Goal: Task Accomplishment & Management: Manage account settings

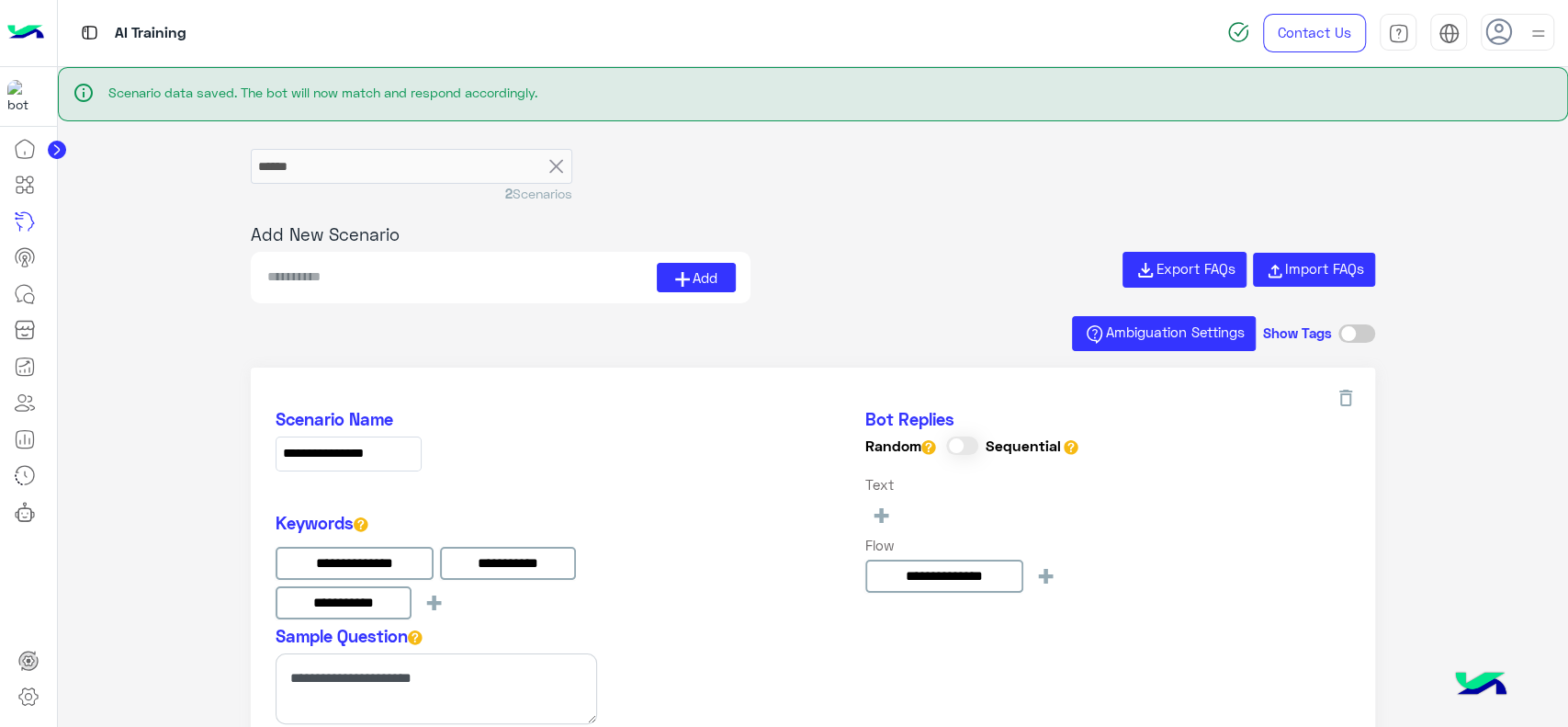
scroll to position [704, 0]
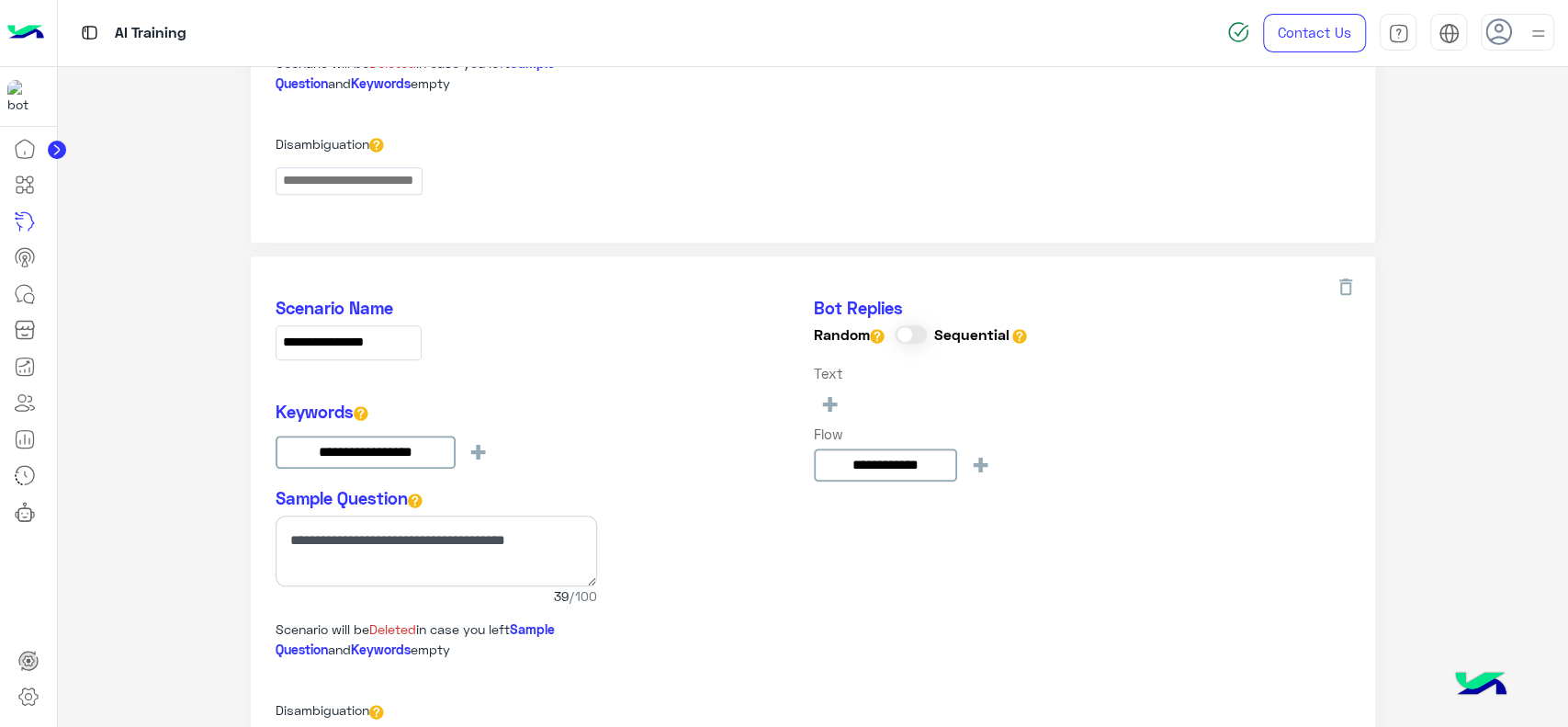
click at [32, 33] on img at bounding box center [26, 33] width 37 height 39
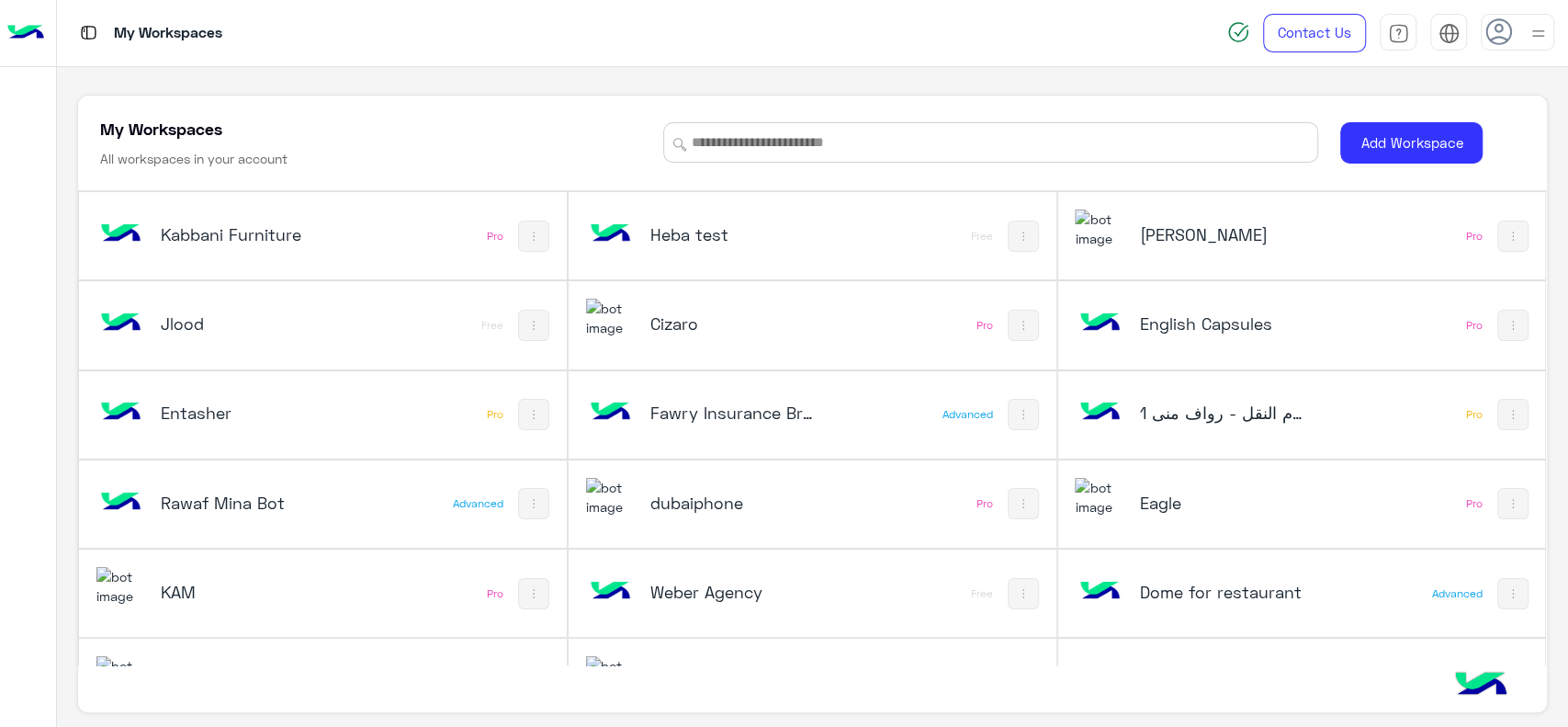
click at [694, 502] on h5 "dubaiphone" at bounding box center [733, 503] width 164 height 22
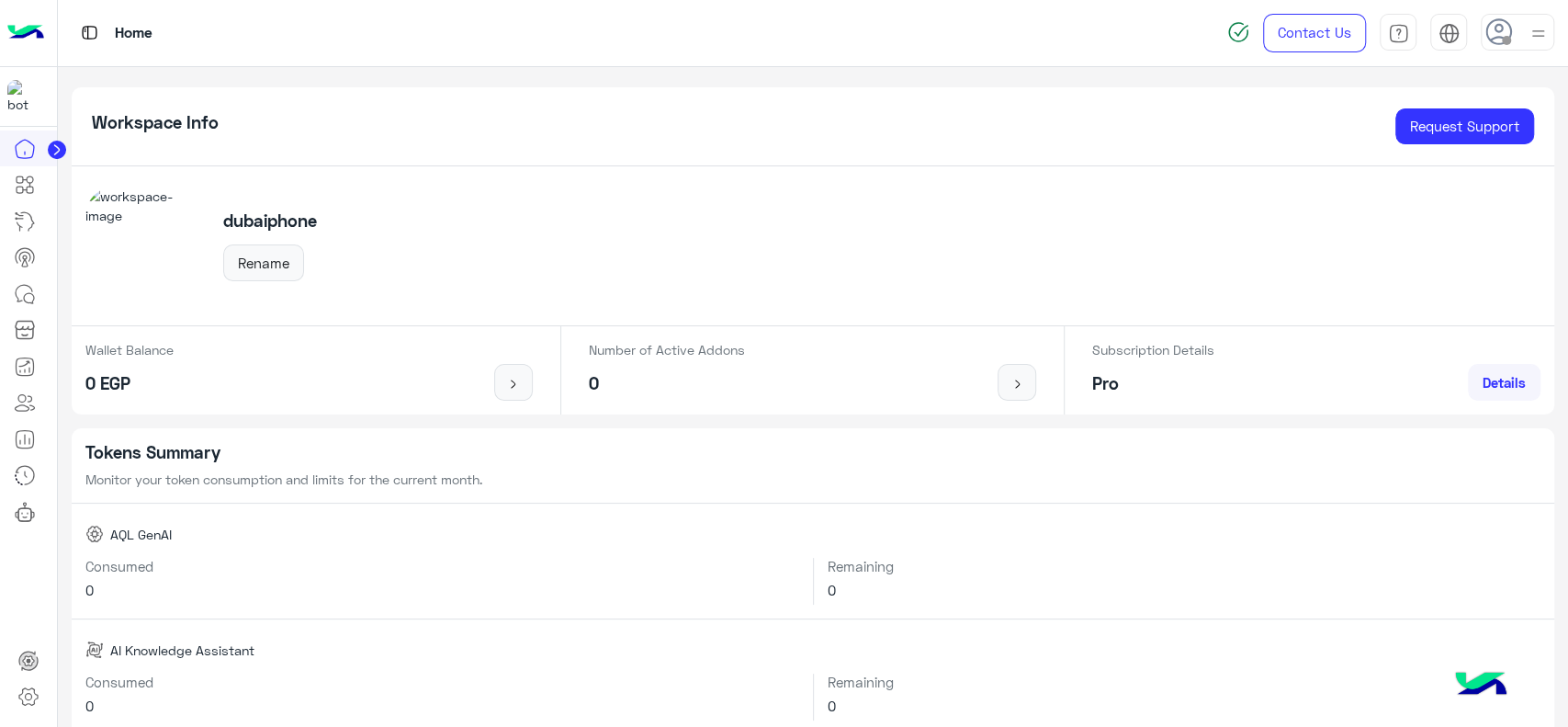
drag, startPoint x: 1474, startPoint y: 401, endPoint x: 1479, endPoint y: 380, distance: 21.6
click at [1479, 380] on div "Subscription Details Pro Details" at bounding box center [1316, 370] width 476 height 88
click at [1483, 380] on span "Details" at bounding box center [1505, 382] width 43 height 17
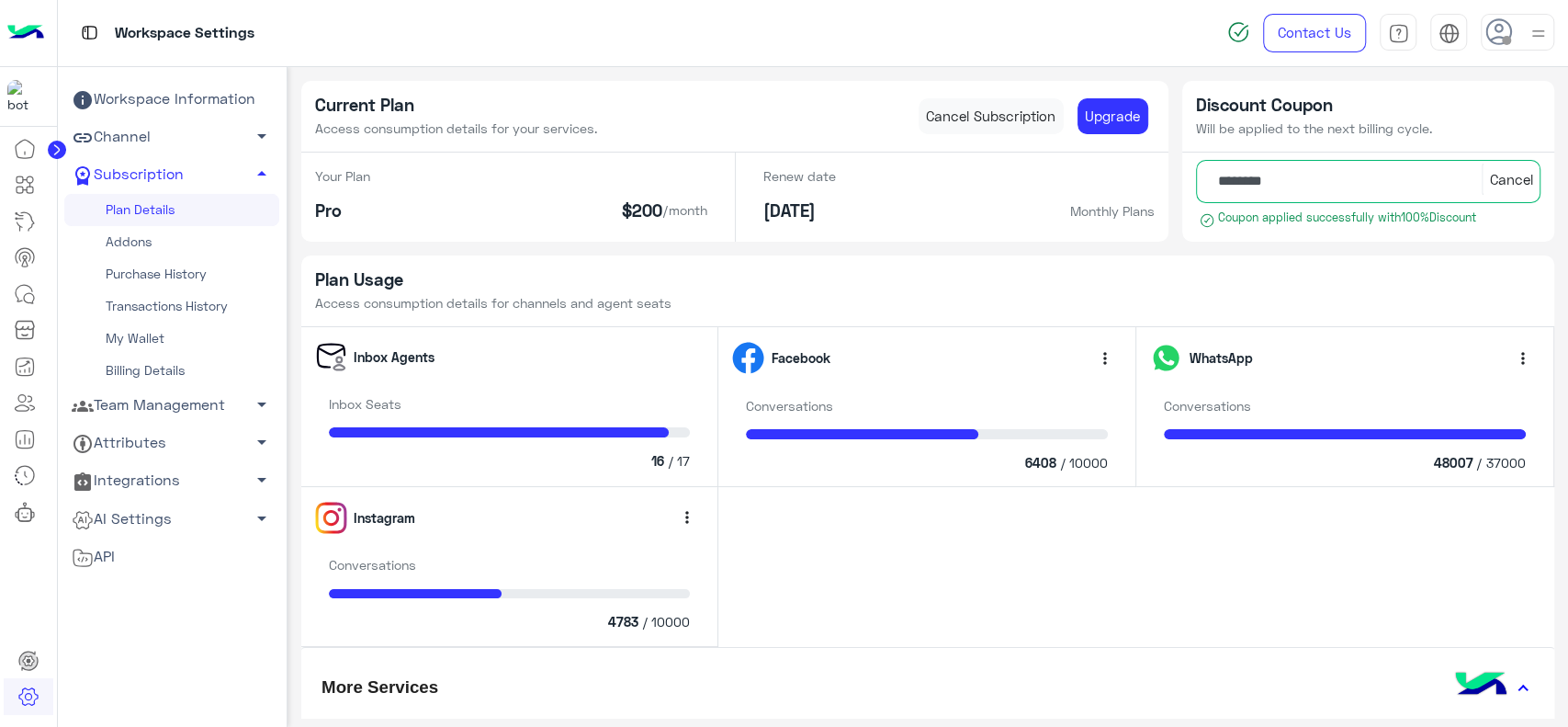
click at [1449, 462] on span "48007" at bounding box center [1453, 463] width 39 height 20
copy span "48007"
